Goal: Information Seeking & Learning: Check status

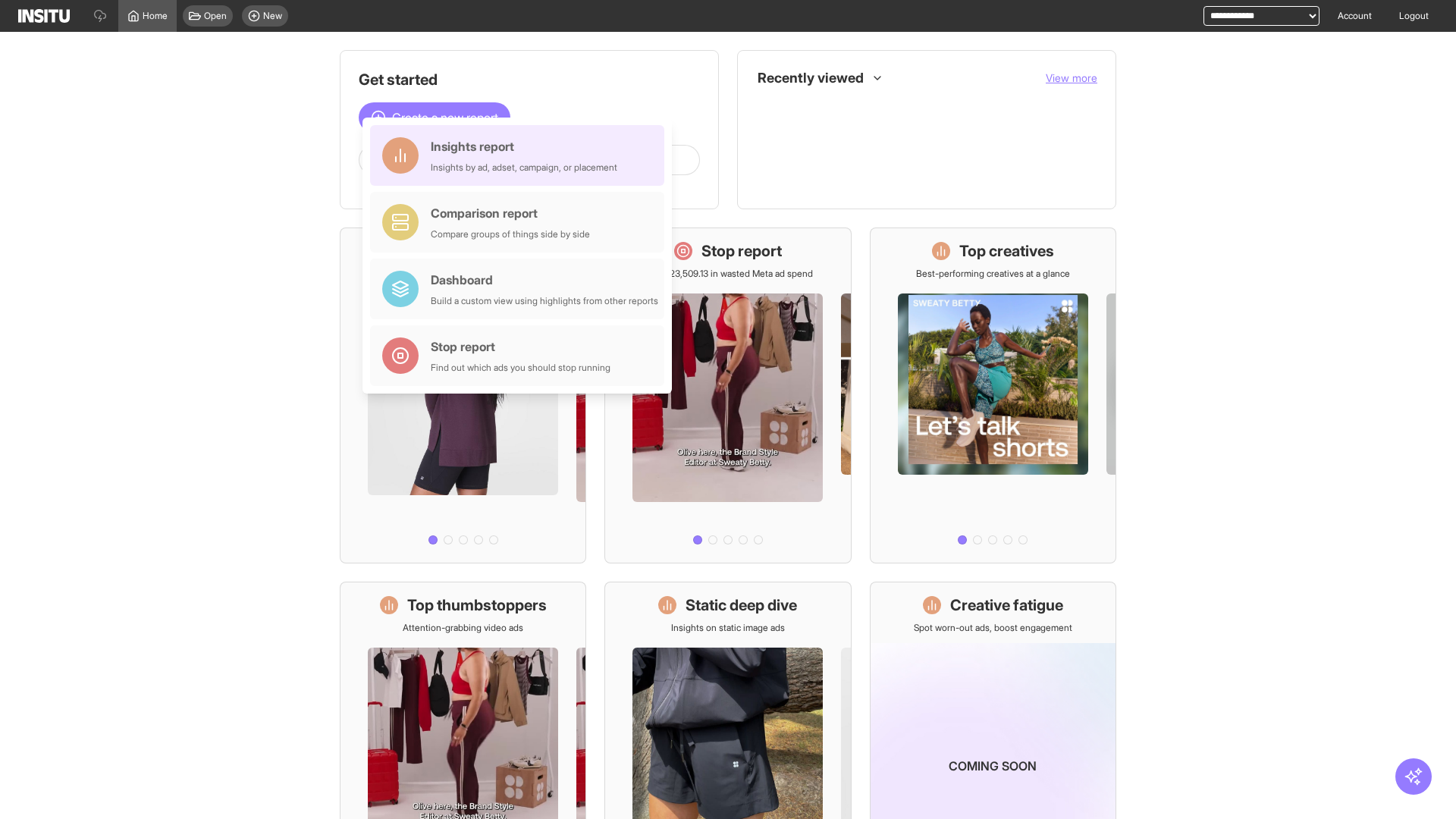
click at [521, 156] on div "Insights report Insights by ad, adset, campaign, or placement" at bounding box center [524, 155] width 187 height 37
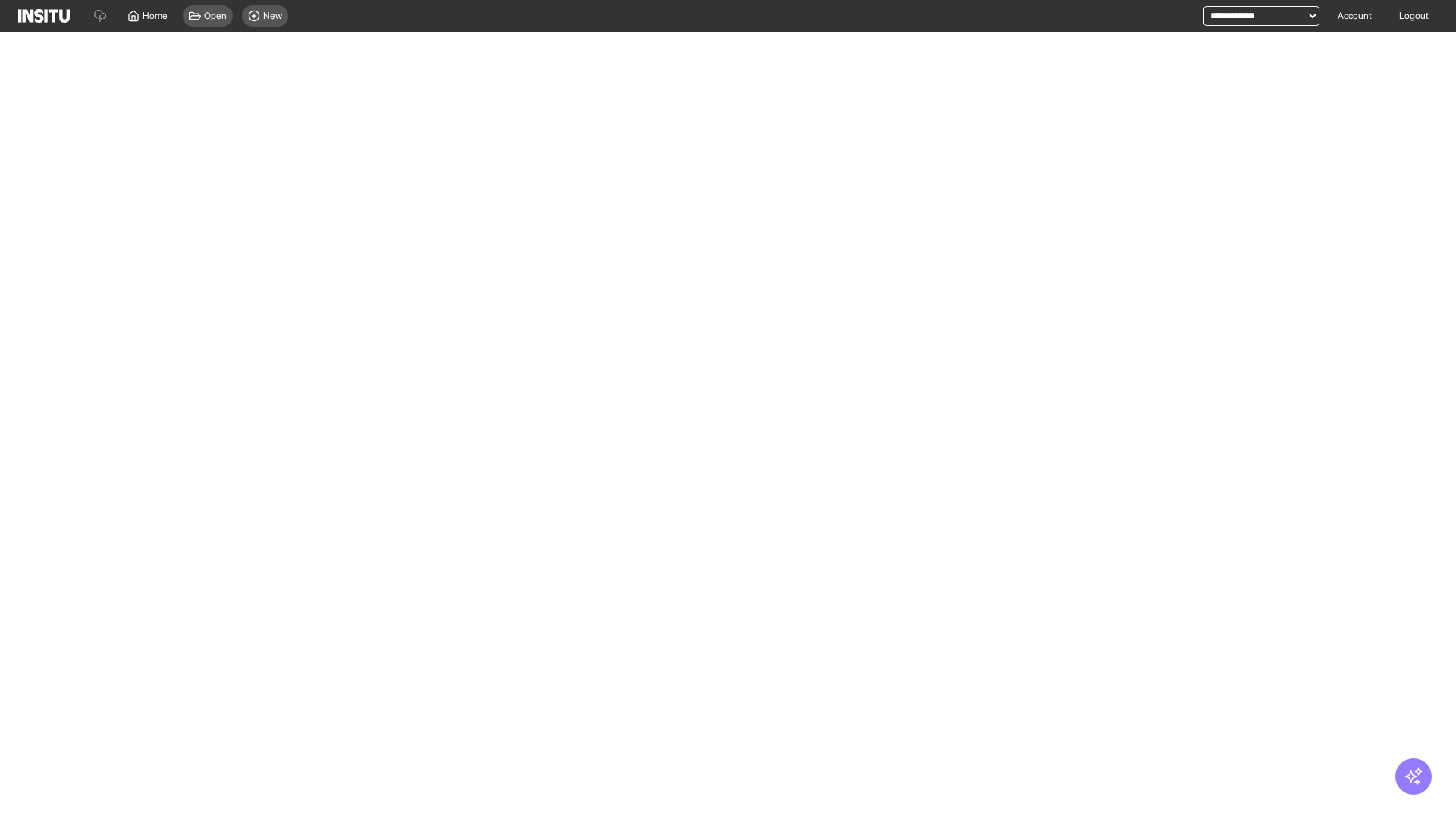
select select "**"
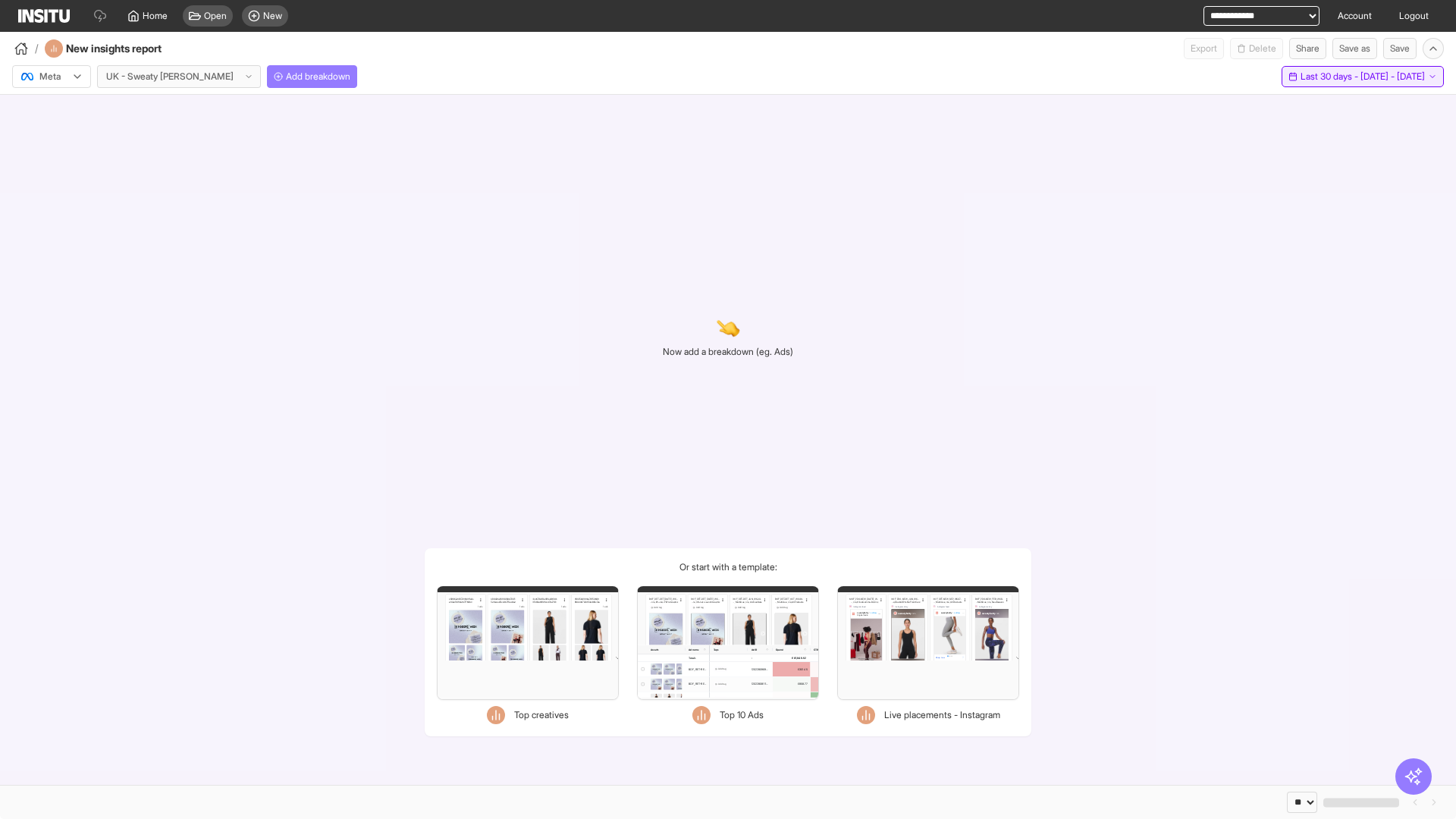
click at [1331, 76] on span "Last 30 days - [DATE] - [DATE]" at bounding box center [1363, 77] width 124 height 12
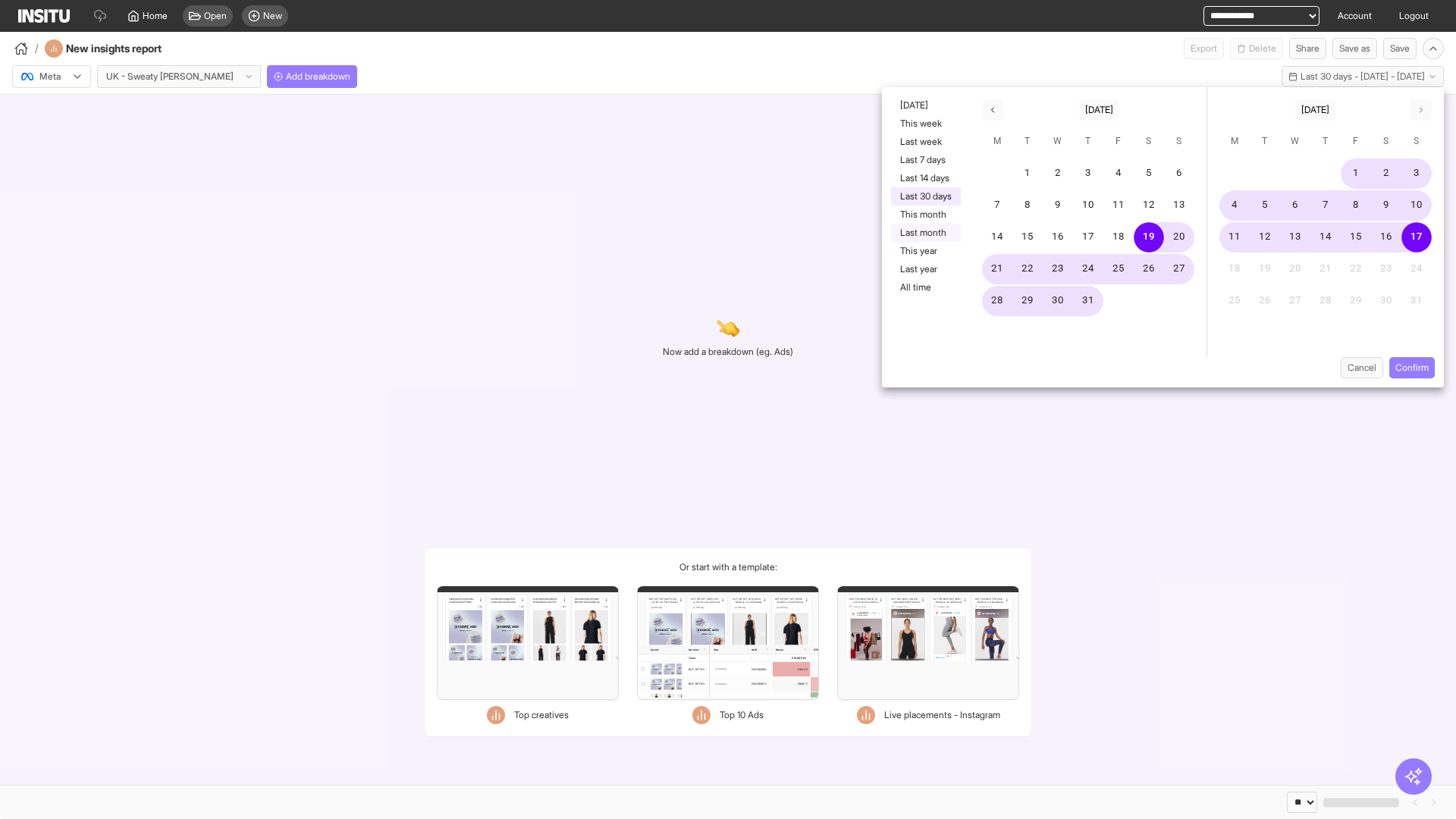
click at [925, 233] on button "Last month" at bounding box center [926, 233] width 70 height 18
